Goal: Navigation & Orientation: Find specific page/section

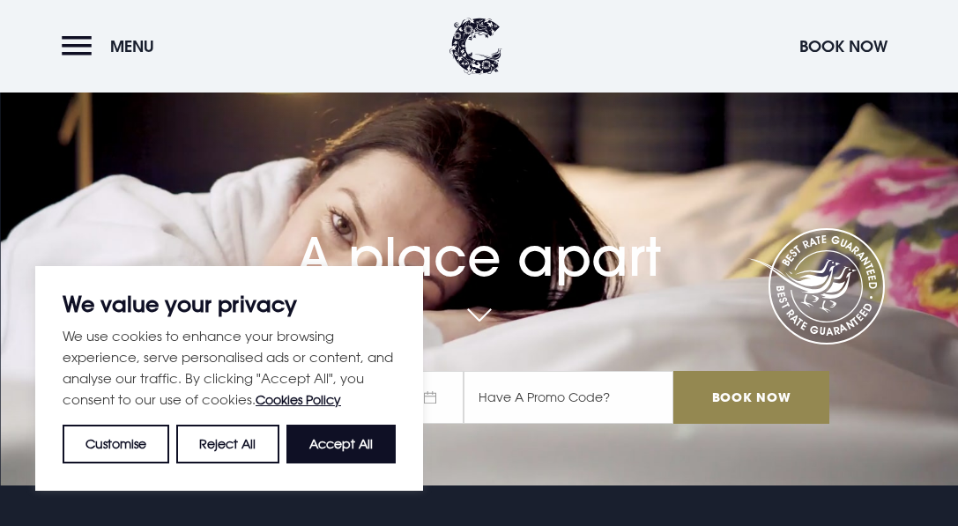
scroll to position [42, 0]
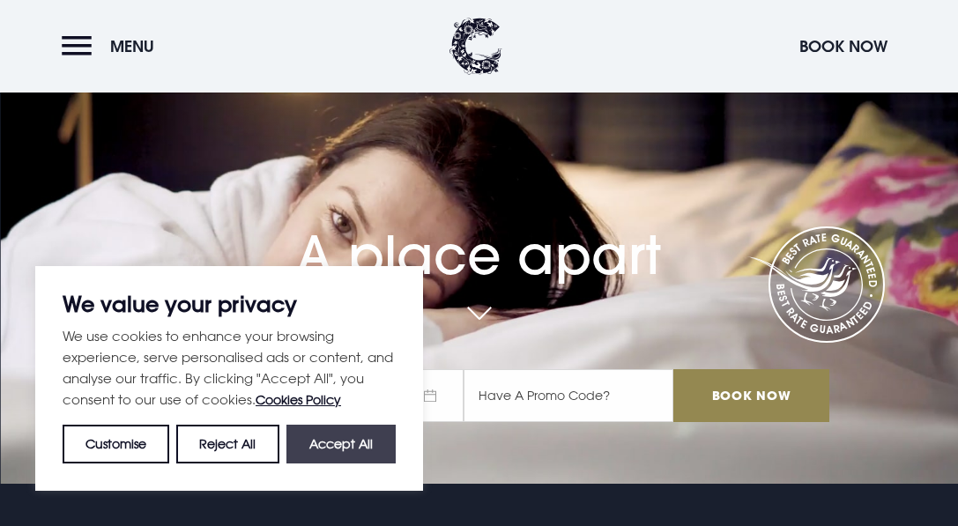
click at [331, 450] on button "Accept All" at bounding box center [340, 444] width 109 height 39
checkbox input "true"
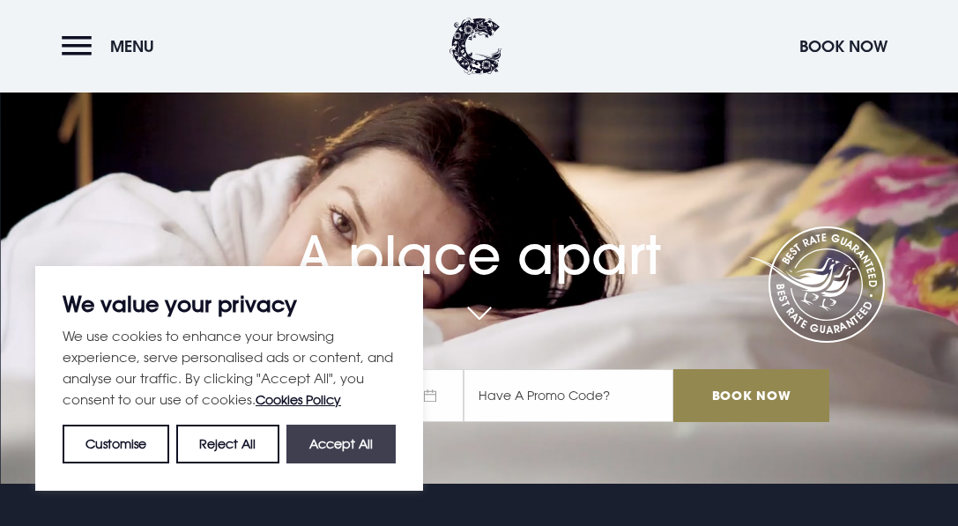
checkbox input "true"
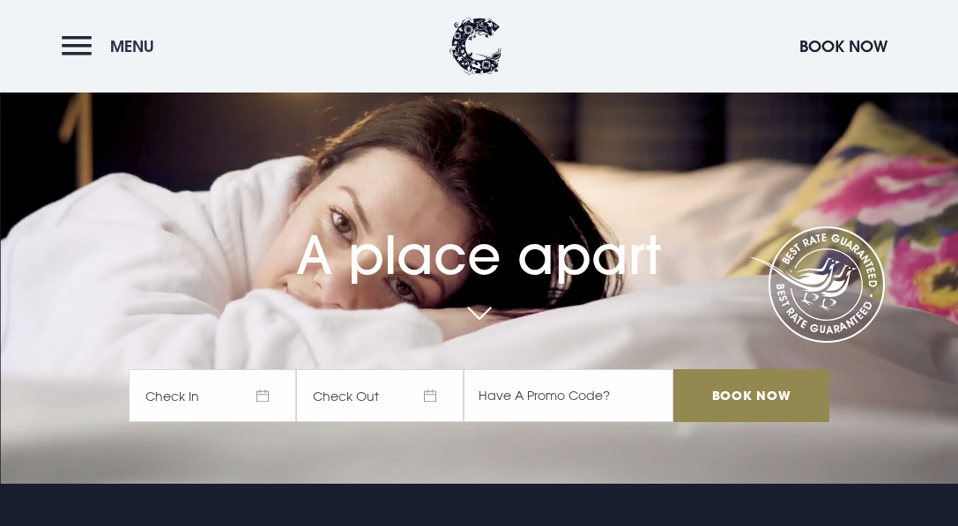
click at [80, 48] on button "Menu" at bounding box center [112, 46] width 101 height 38
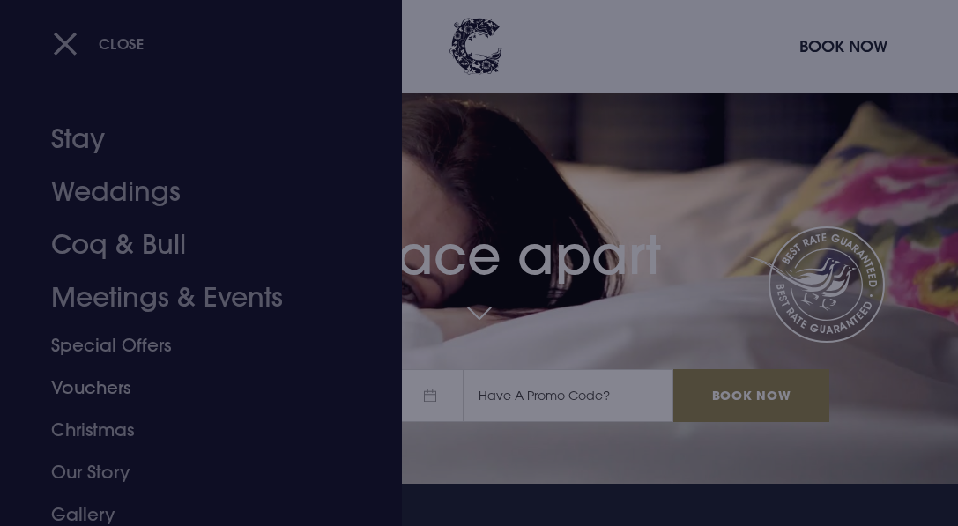
scroll to position [0, 0]
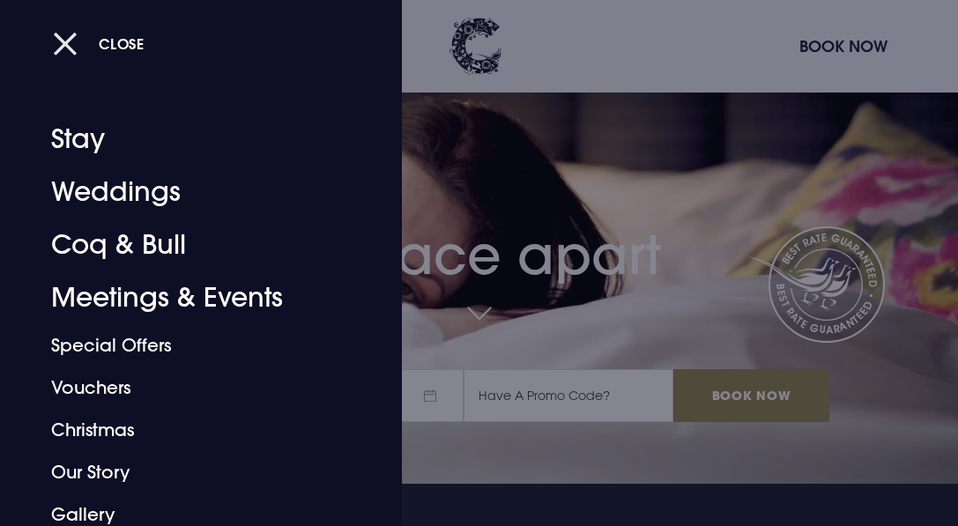
click at [70, 53] on button "Close" at bounding box center [99, 44] width 92 height 36
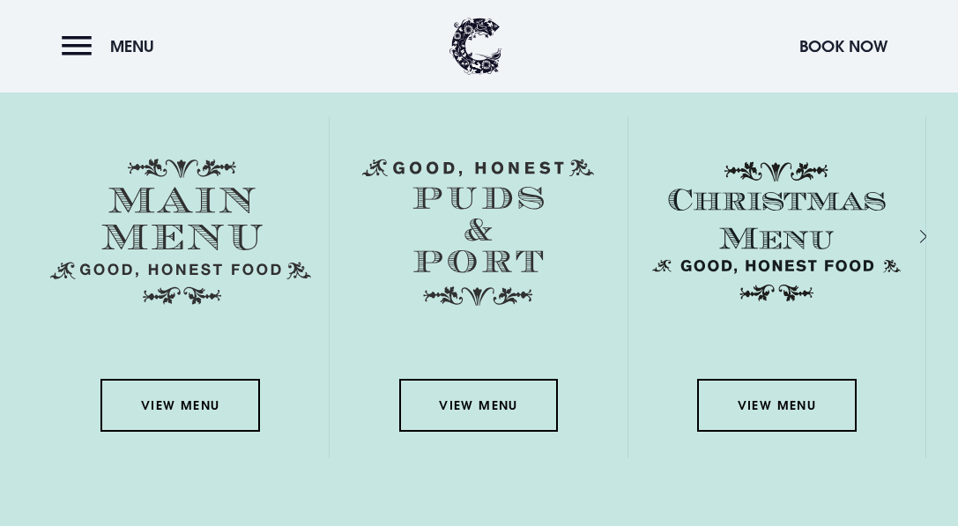
scroll to position [2384, 0]
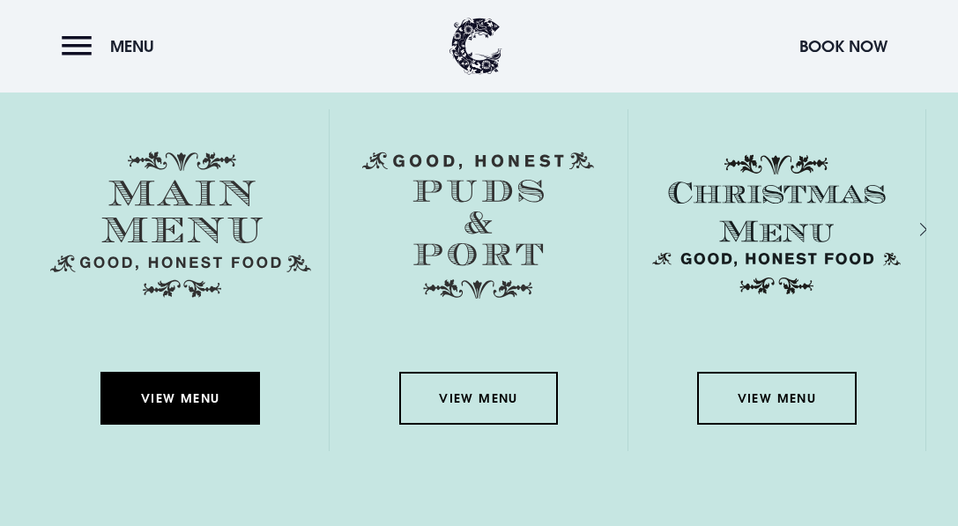
click at [194, 404] on link "View Menu" at bounding box center [179, 398] width 159 height 53
